Goal: Navigation & Orientation: Find specific page/section

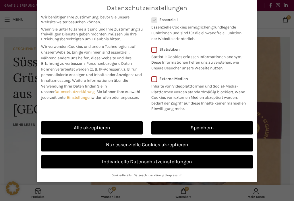
click at [124, 126] on link "Alle akzeptieren" at bounding box center [92, 127] width 102 height 13
checkbox input "true"
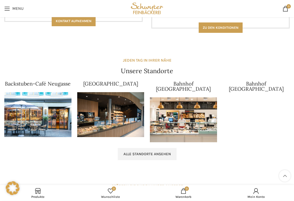
scroll to position [503, 0]
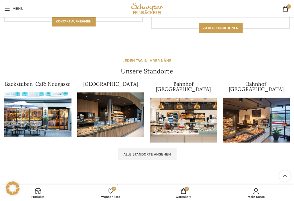
click at [153, 152] on span "Alle Standorte ansehen" at bounding box center [147, 154] width 47 height 5
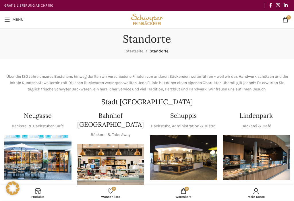
scroll to position [3, 0]
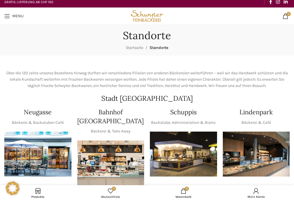
click at [192, 143] on img "1 / 1" at bounding box center [183, 153] width 67 height 45
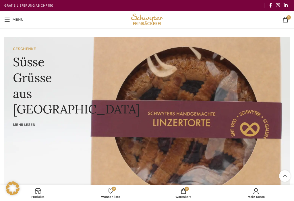
scroll to position [512, 0]
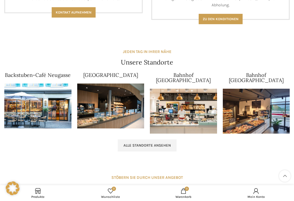
click at [173, 103] on img at bounding box center [183, 110] width 67 height 45
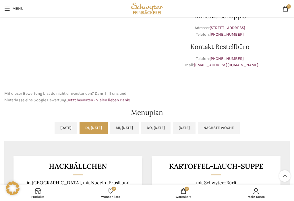
scroll to position [150, 0]
